Goal: Task Accomplishment & Management: Use online tool/utility

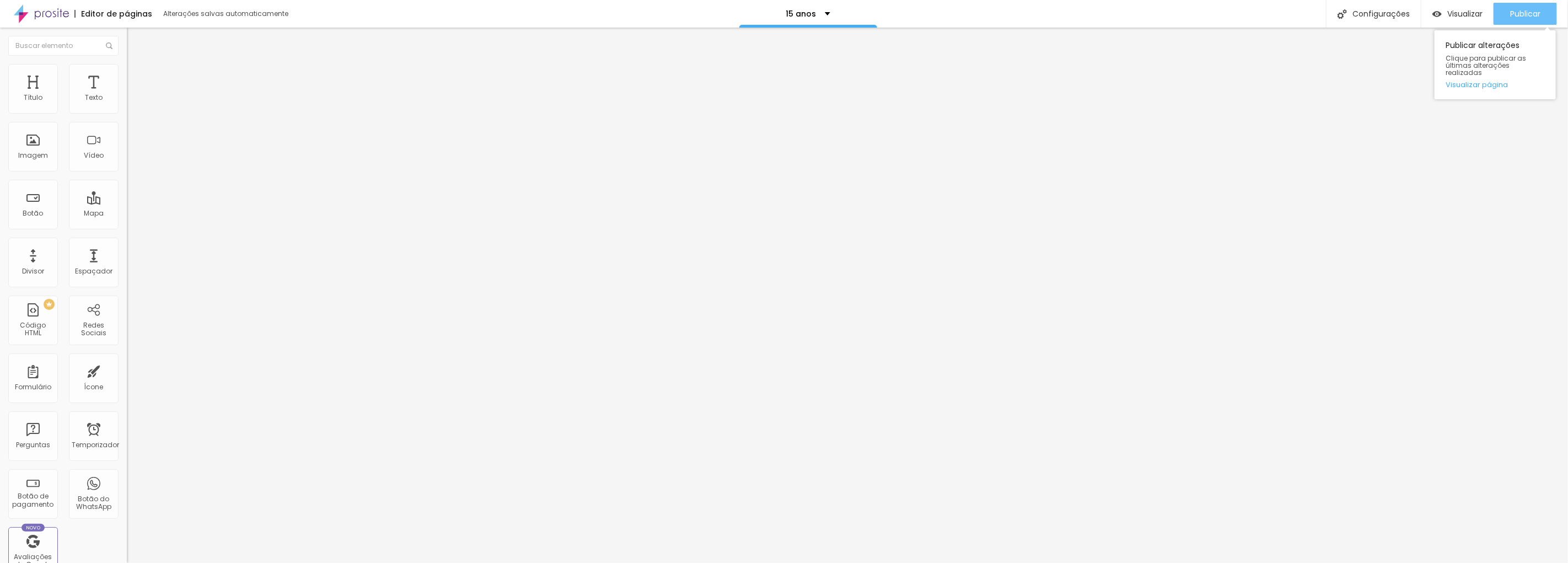
click at [1525, 9] on font "Publicar" at bounding box center [1526, 14] width 31 height 11
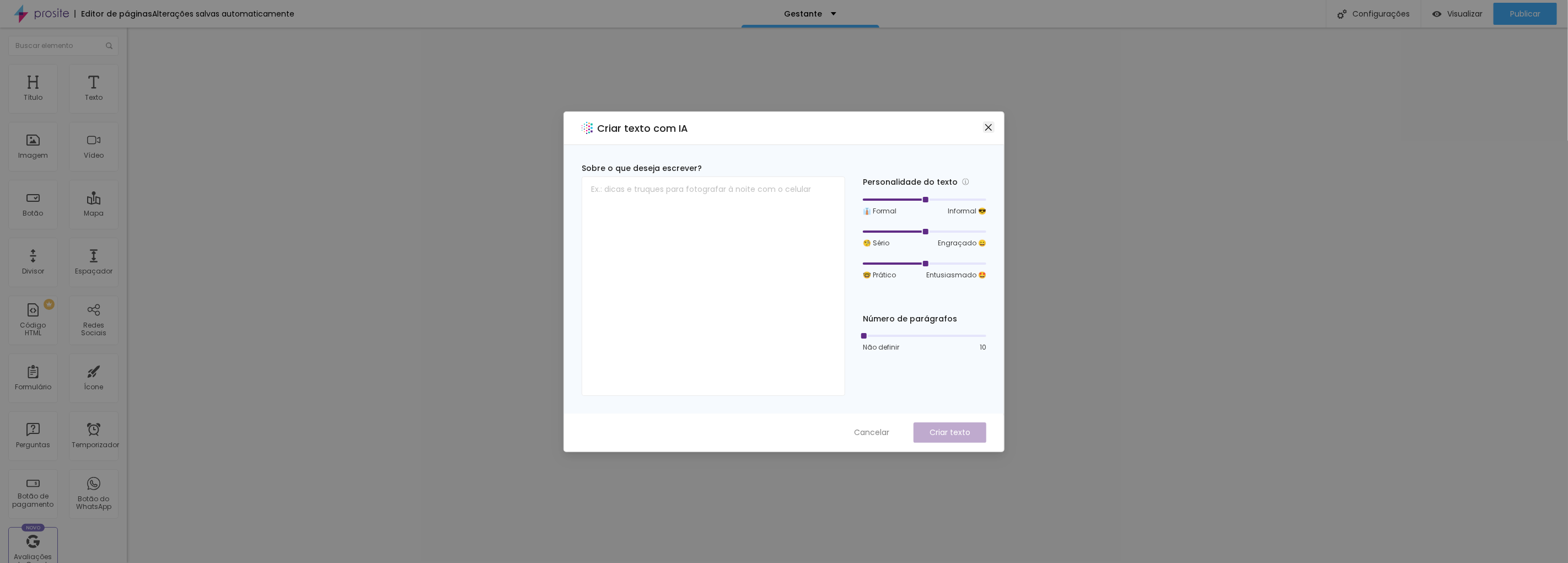
click at [991, 127] on icon "fechar" at bounding box center [989, 127] width 9 height 9
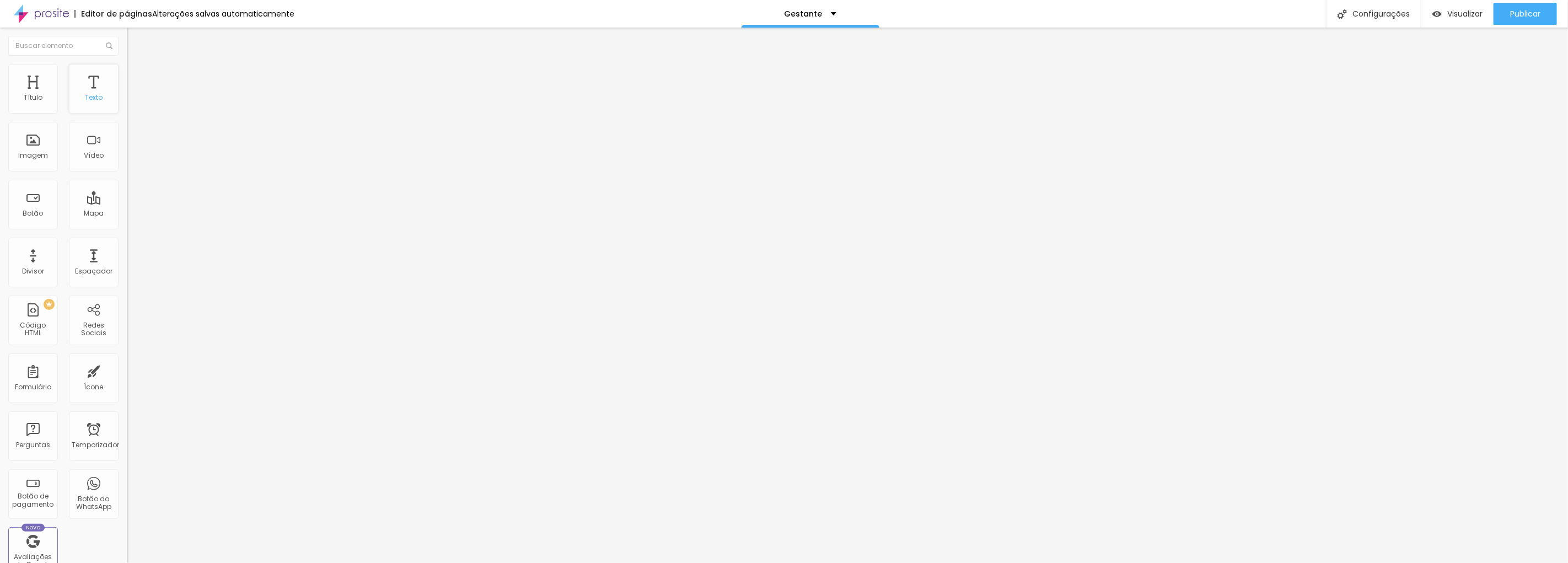
drag, startPoint x: 87, startPoint y: 109, endPoint x: 87, endPoint y: 103, distance: 6.0
click at [87, 108] on div "Texto" at bounding box center [93, 89] width 50 height 50
click at [127, 106] on button "button" at bounding box center [134, 99] width 15 height 12
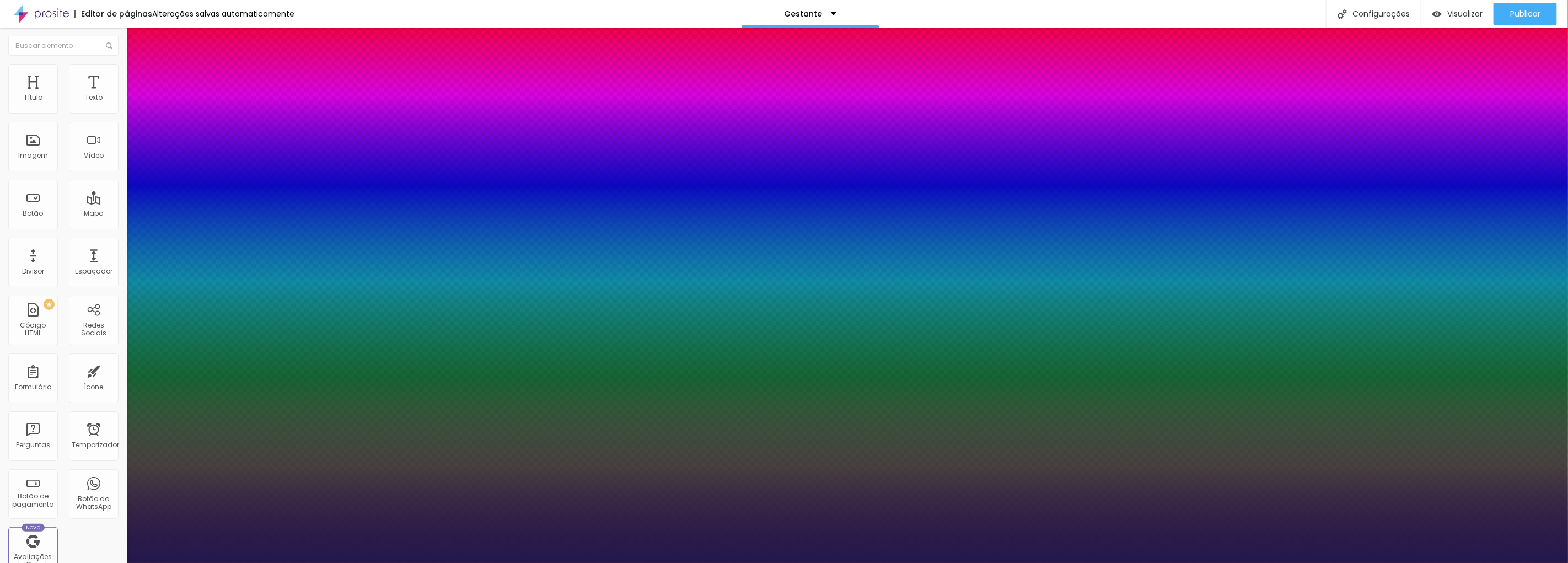
type input "1"
type input "22"
type input "1"
type input "24"
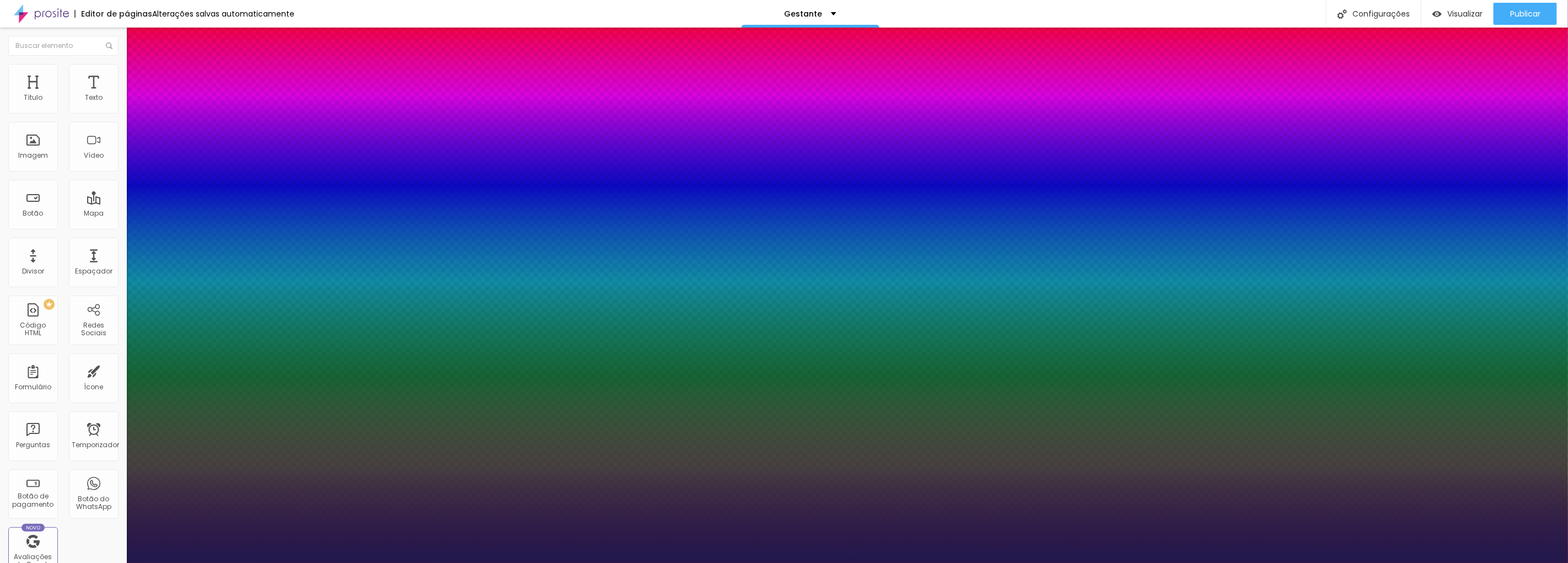
type input "24"
type input "1"
type input "24"
click at [1272, 562] on div at bounding box center [784, 563] width 1568 height 0
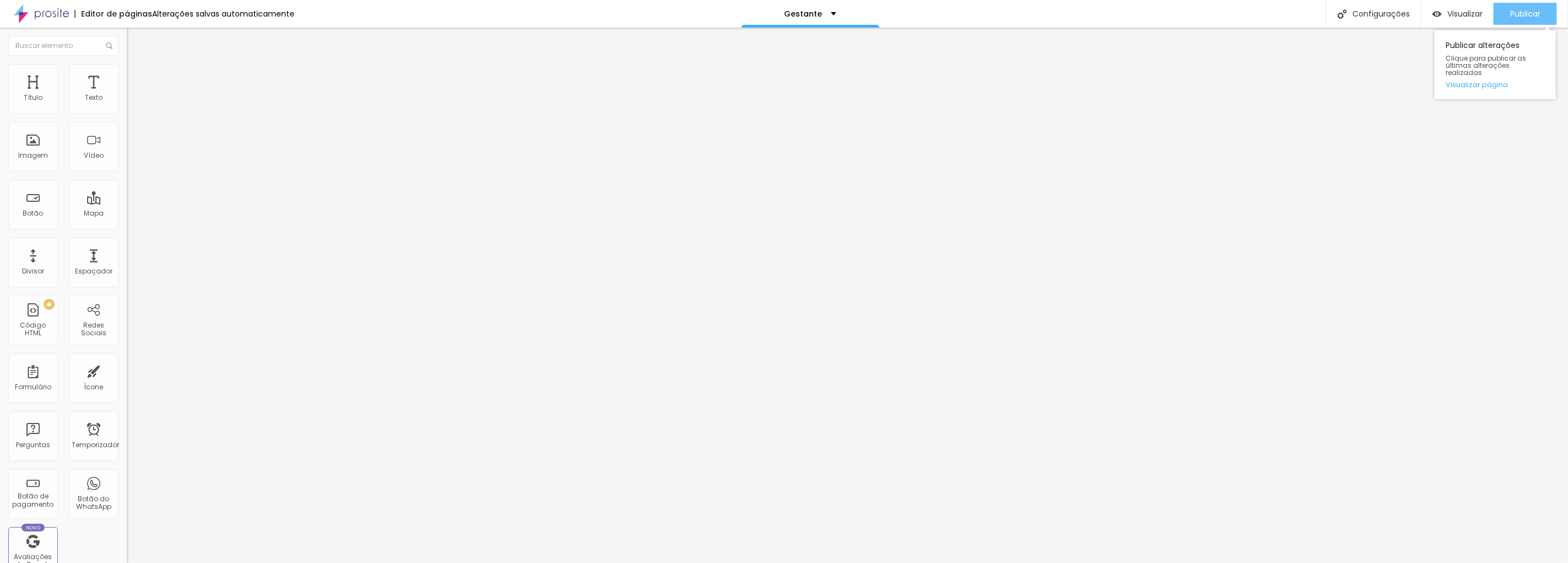
click at [1533, 10] on font "Publicar" at bounding box center [1526, 14] width 31 height 11
click at [1515, 14] on font "Publicar" at bounding box center [1526, 14] width 31 height 11
click at [1517, 6] on div "Publicar" at bounding box center [1526, 14] width 31 height 22
click at [1545, 24] on div "Publicar alterações Clique para publicar as últimas alterações realizadas Visua…" at bounding box center [1495, 61] width 121 height 74
click at [1546, 15] on button "Publicar" at bounding box center [1526, 14] width 63 height 22
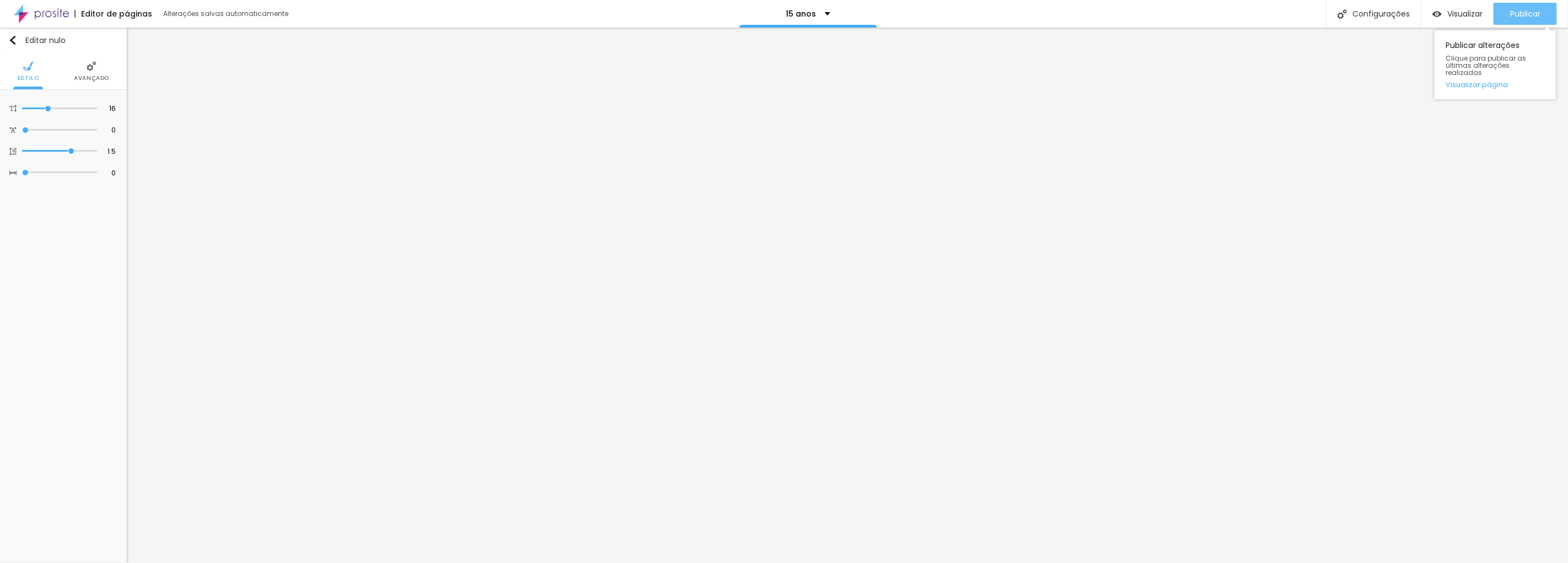
click at [1517, 14] on font "Publicar" at bounding box center [1526, 14] width 31 height 11
click at [1517, 23] on div "Publicar" at bounding box center [1526, 14] width 31 height 22
click at [1528, 13] on font "Publicar" at bounding box center [1526, 14] width 31 height 11
click at [1546, 14] on button "Publicar" at bounding box center [1526, 14] width 63 height 22
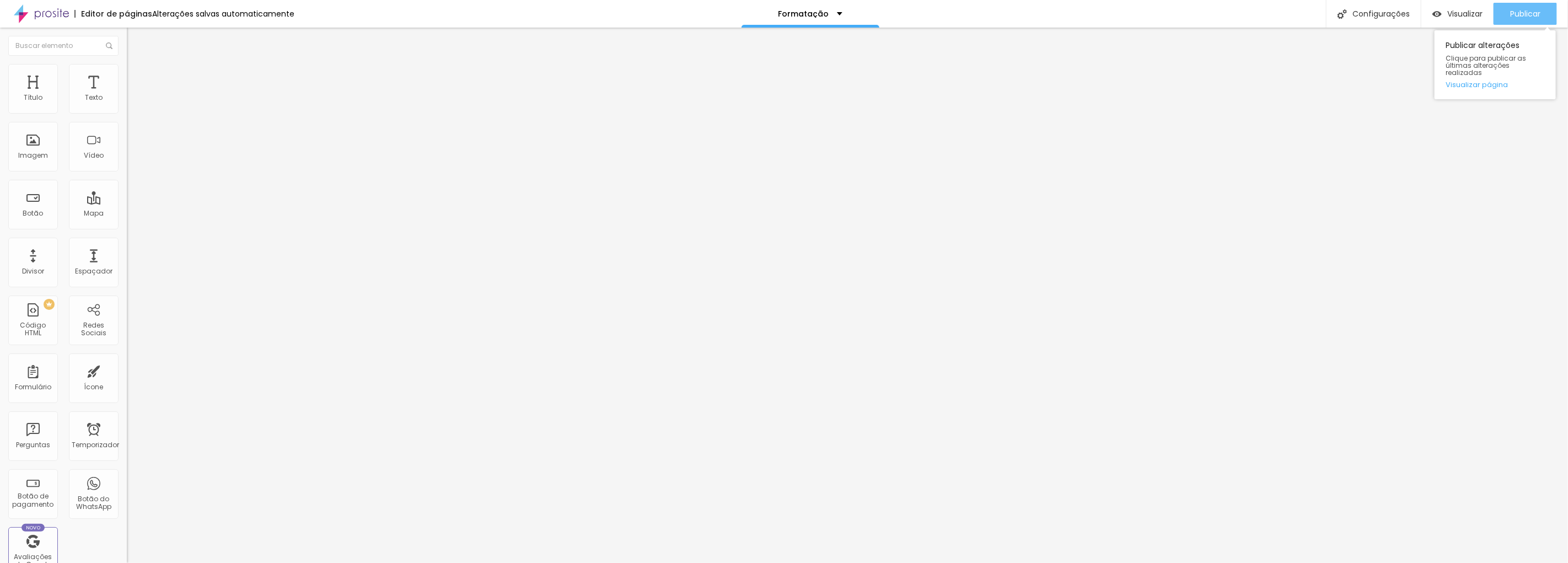
click at [1514, 11] on font "Publicar" at bounding box center [1526, 14] width 31 height 11
click at [1532, 12] on font "Publicar" at bounding box center [1526, 14] width 31 height 11
click at [1517, 9] on font "Publicar" at bounding box center [1526, 14] width 31 height 11
click at [1535, 18] on font "Publicar" at bounding box center [1526, 14] width 31 height 11
click at [1515, 7] on div "Publicar" at bounding box center [1526, 14] width 31 height 22
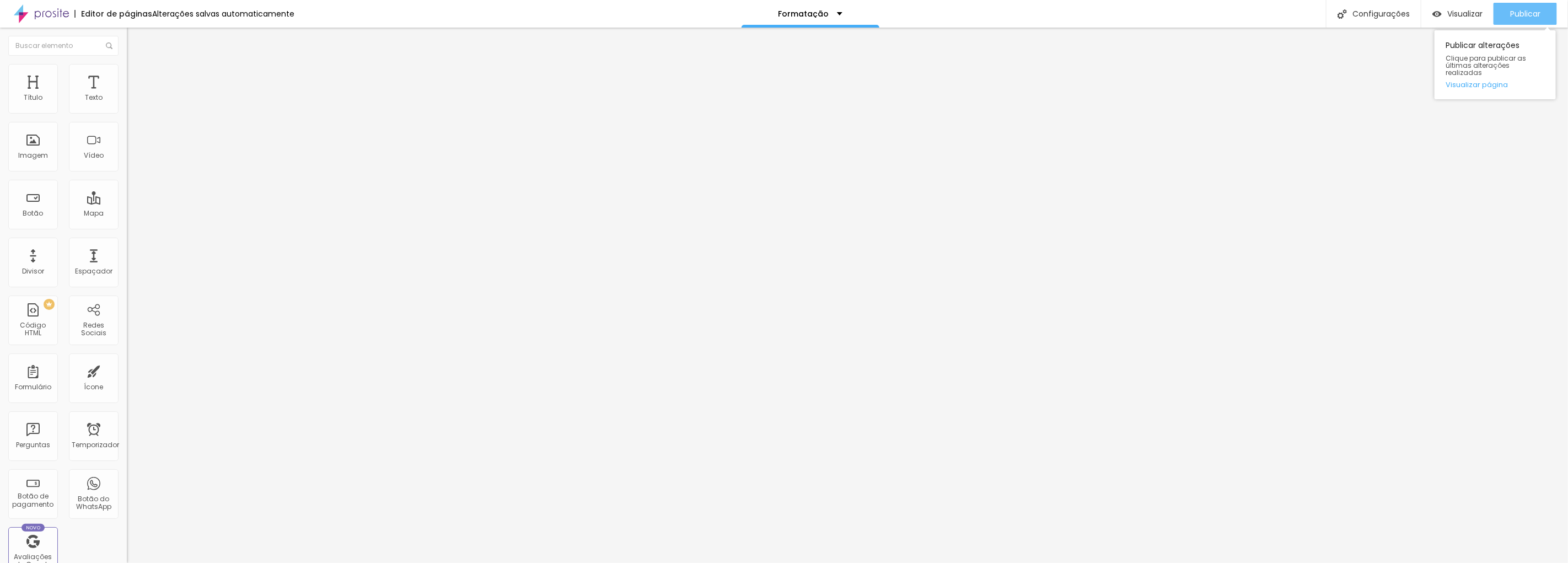
click at [1537, 19] on div "Publicar" at bounding box center [1526, 14] width 31 height 22
click at [1519, 13] on font "Publicar" at bounding box center [1526, 14] width 31 height 11
click at [1543, 13] on button "Publicar" at bounding box center [1526, 14] width 63 height 22
